Goal: Communication & Community: Ask a question

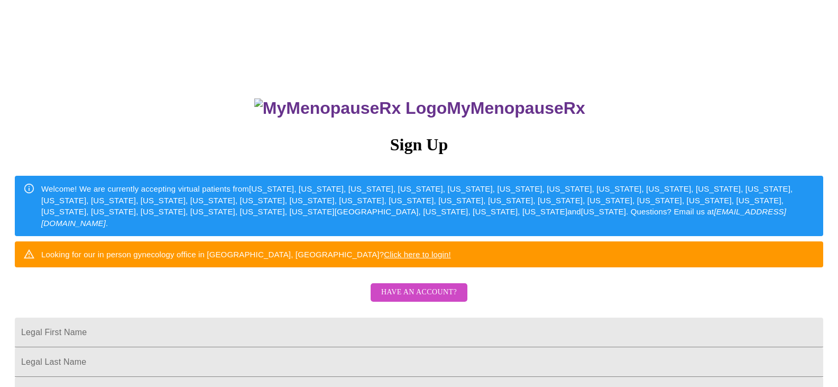
click at [417, 299] on span "Have an account?" at bounding box center [419, 292] width 76 height 13
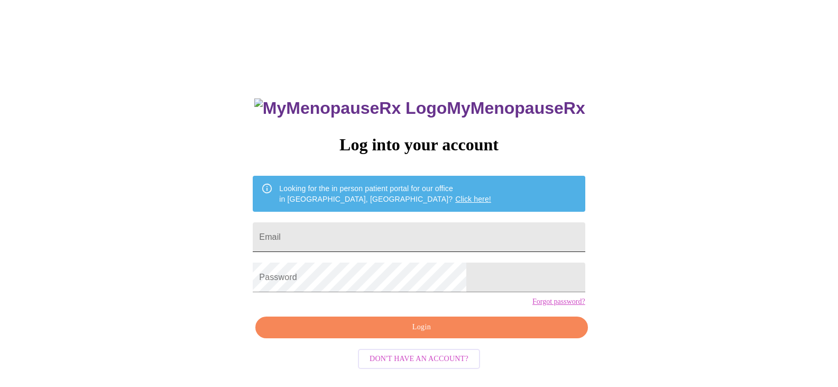
click at [420, 233] on input "Email" at bounding box center [419, 237] width 332 height 30
type input "[EMAIL_ADDRESS][DOMAIN_NAME]"
click at [341, 334] on span "Login" at bounding box center [422, 326] width 308 height 13
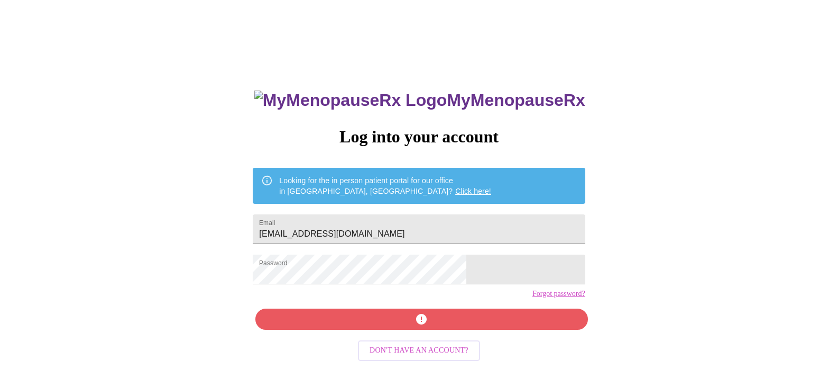
scroll to position [11, 0]
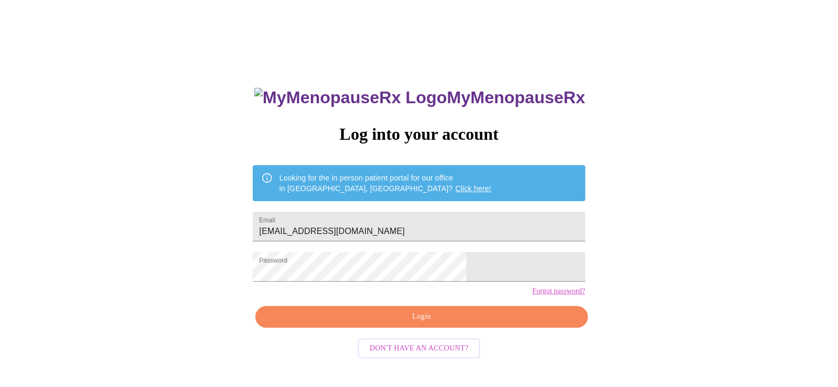
click at [455, 186] on link "Click here!" at bounding box center [473, 188] width 36 height 8
click at [533, 295] on link "Forgot password?" at bounding box center [559, 291] width 53 height 8
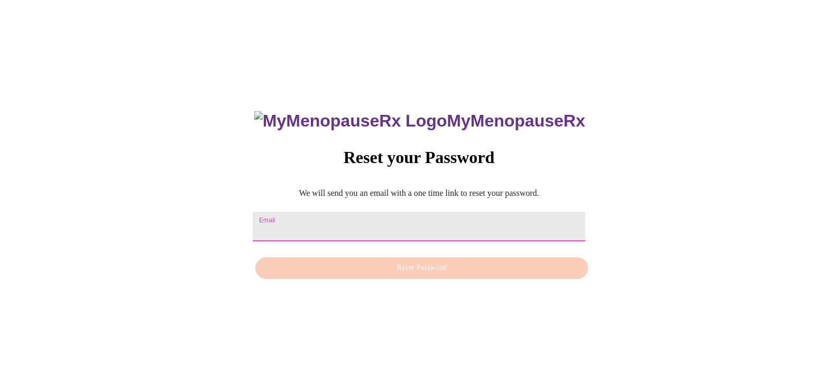
click at [489, 213] on input "Email" at bounding box center [419, 227] width 332 height 30
type input "[EMAIL_ADDRESS][DOMAIN_NAME]"
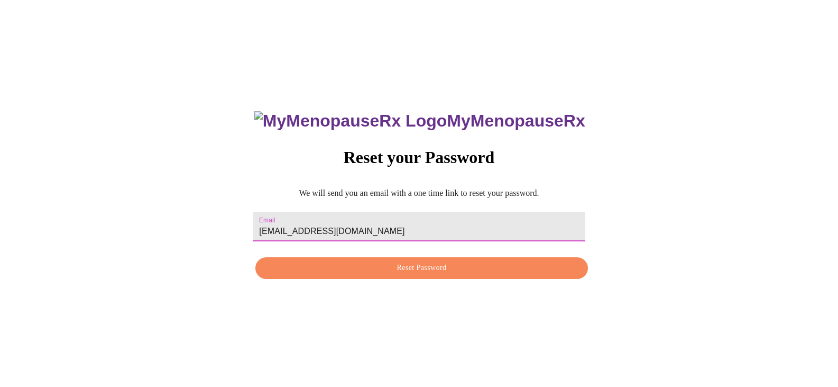
click at [396, 271] on span "Reset Password" at bounding box center [422, 267] width 308 height 13
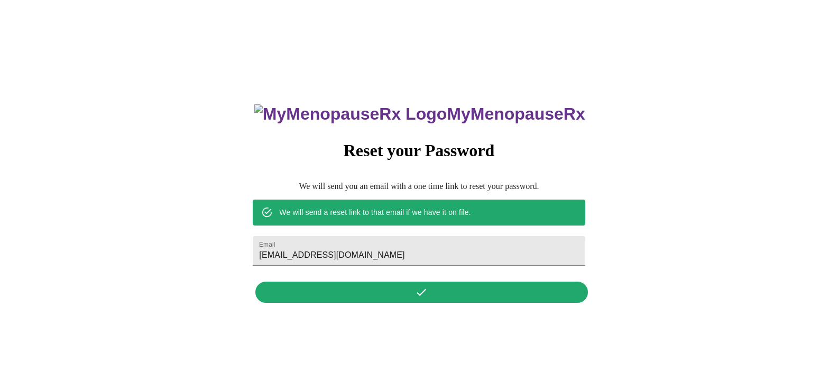
scroll to position [11, 0]
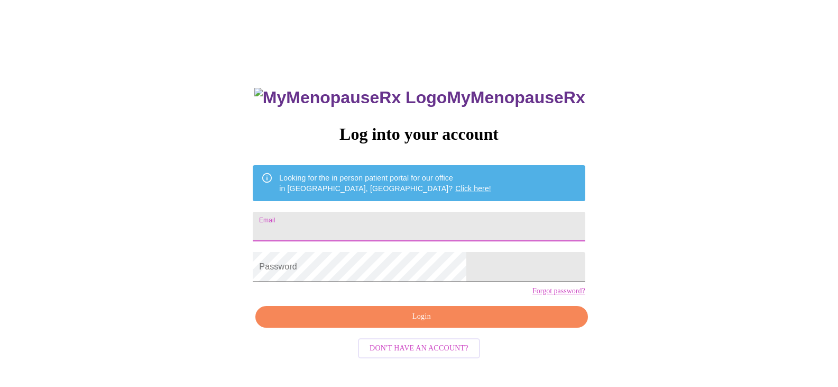
click at [379, 233] on input "Email" at bounding box center [419, 227] width 332 height 30
type input "[EMAIL_ADDRESS][DOMAIN_NAME]"
click at [333, 323] on span "Login" at bounding box center [422, 316] width 308 height 13
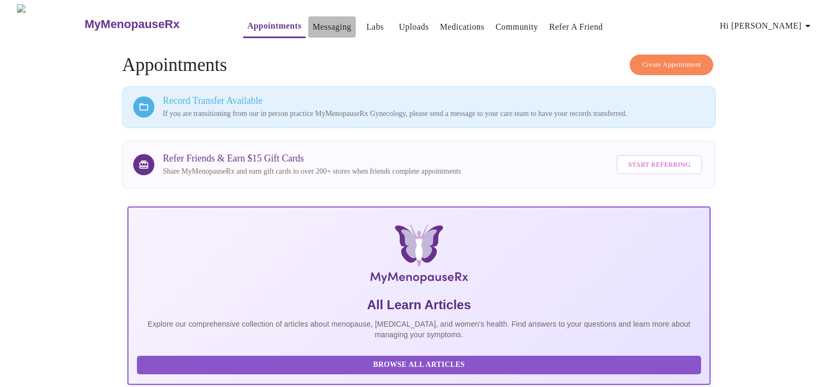
click at [313, 23] on link "Messaging" at bounding box center [332, 27] width 39 height 15
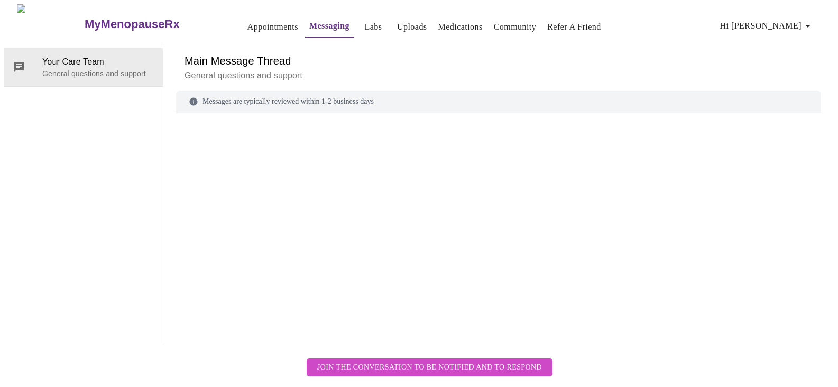
scroll to position [40, 0]
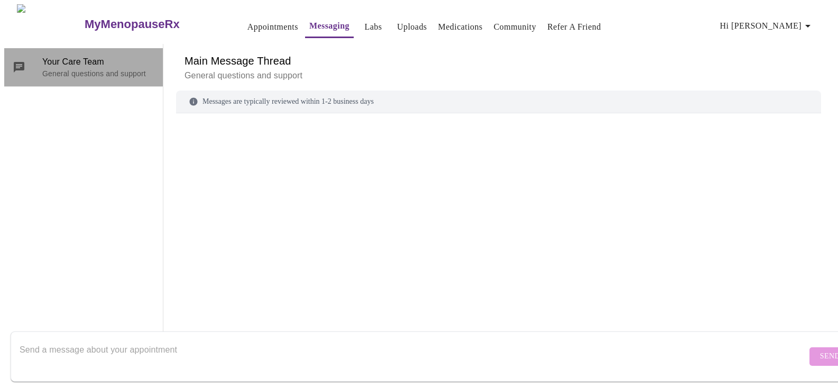
click at [76, 68] on p "General questions and support" at bounding box center [98, 73] width 112 height 11
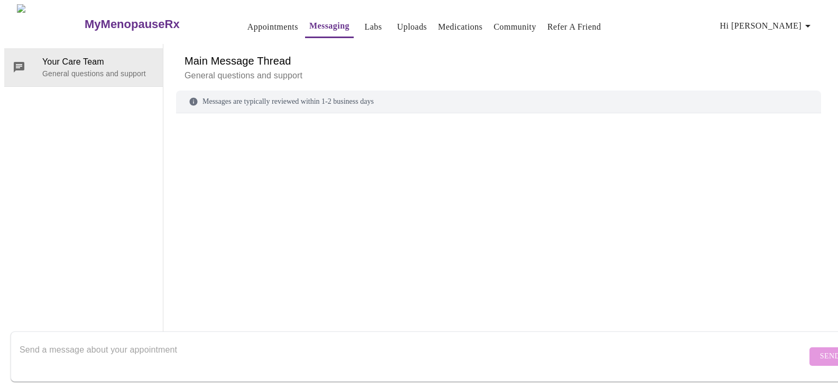
drag, startPoint x: 312, startPoint y: 337, endPoint x: 302, endPoint y: 344, distance: 11.9
click at [311, 339] on textarea "Send a message about your appointment" at bounding box center [413, 356] width 787 height 34
type textarea "Please transfer my records from My Menopause RX gynecology."
click at [820, 350] on span "Send" at bounding box center [830, 356] width 20 height 13
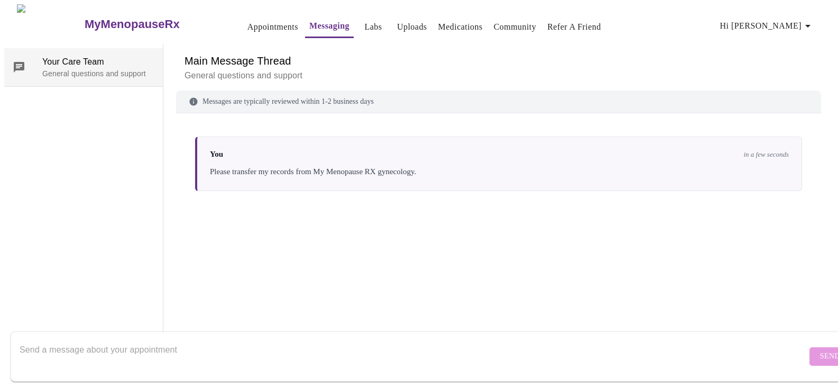
click at [81, 56] on div "Your Care Team General questions and support" at bounding box center [98, 67] width 112 height 23
drag, startPoint x: 16, startPoint y: 1, endPoint x: 95, endPoint y: 98, distance: 125.2
click at [96, 103] on div "Your Care Team General questions and support" at bounding box center [83, 194] width 159 height 301
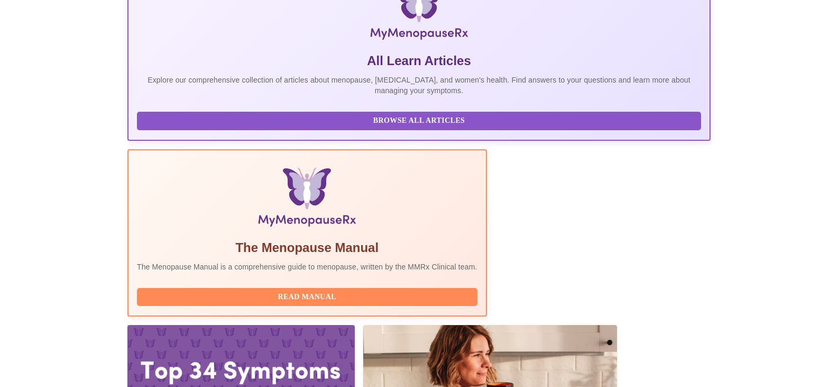
scroll to position [247, 0]
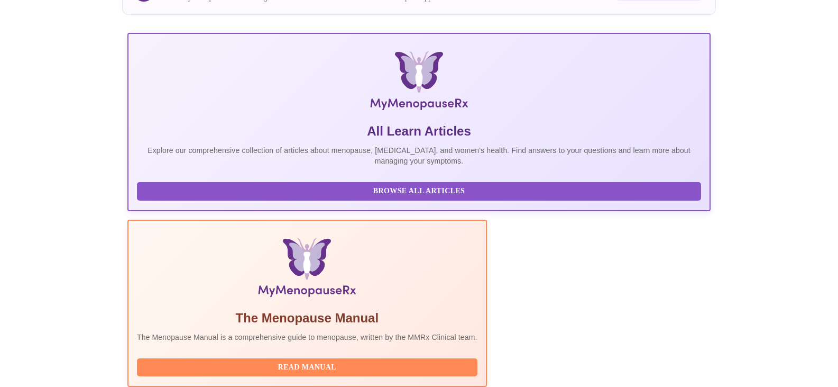
scroll to position [163, 0]
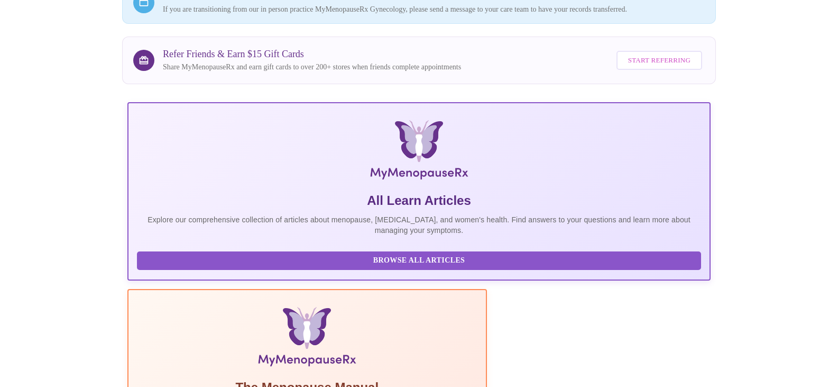
scroll to position [5, 0]
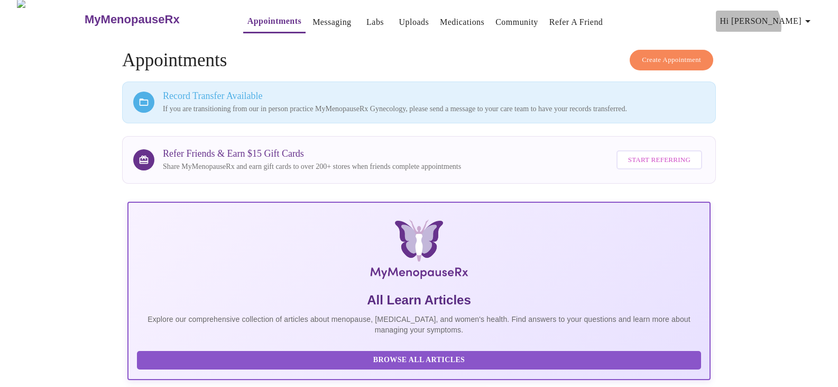
click at [802, 22] on span "Hi [PERSON_NAME]" at bounding box center [767, 21] width 94 height 15
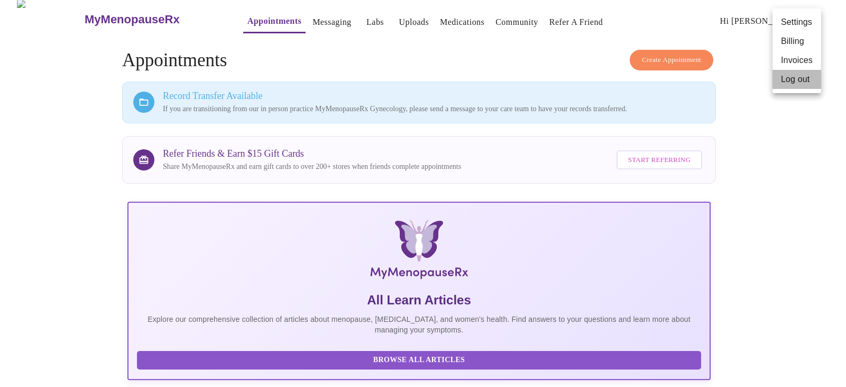
click at [798, 77] on li "Log out" at bounding box center [797, 79] width 49 height 19
